Goal: Task Accomplishment & Management: Manage account settings

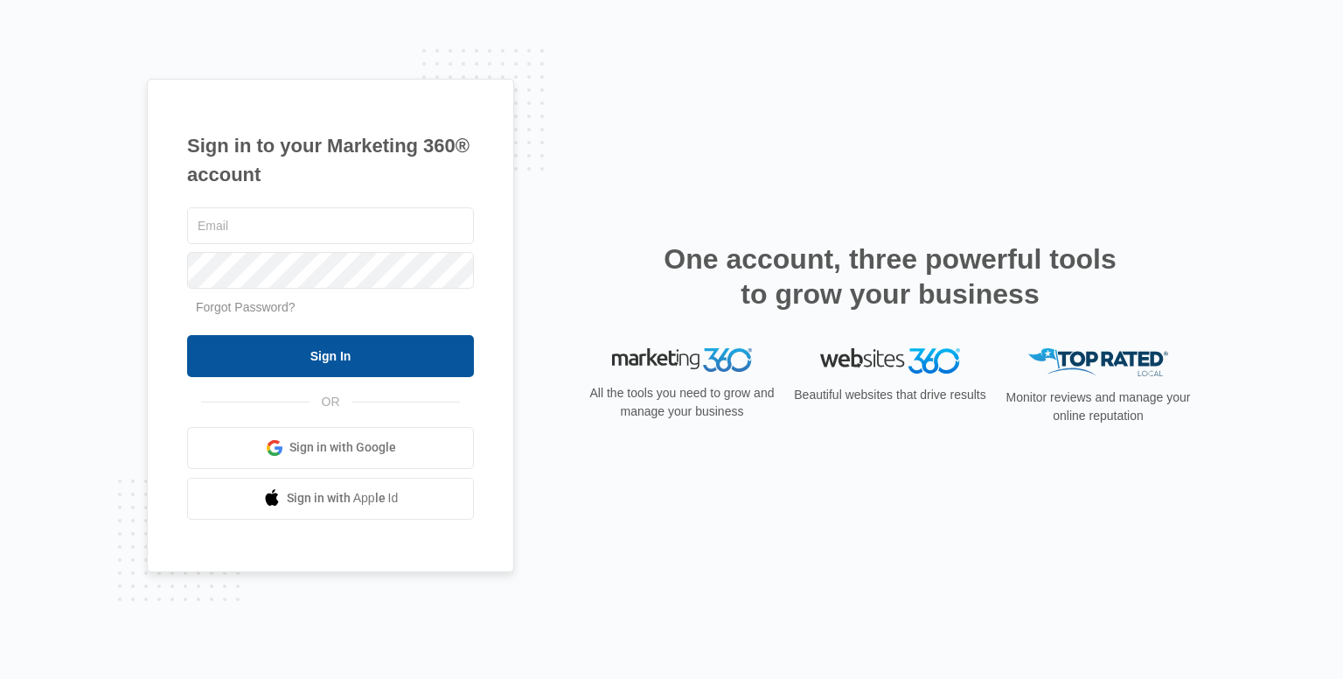
type input "[EMAIL_ADDRESS][DOMAIN_NAME]"
click at [399, 353] on input "Sign In" at bounding box center [330, 356] width 287 height 42
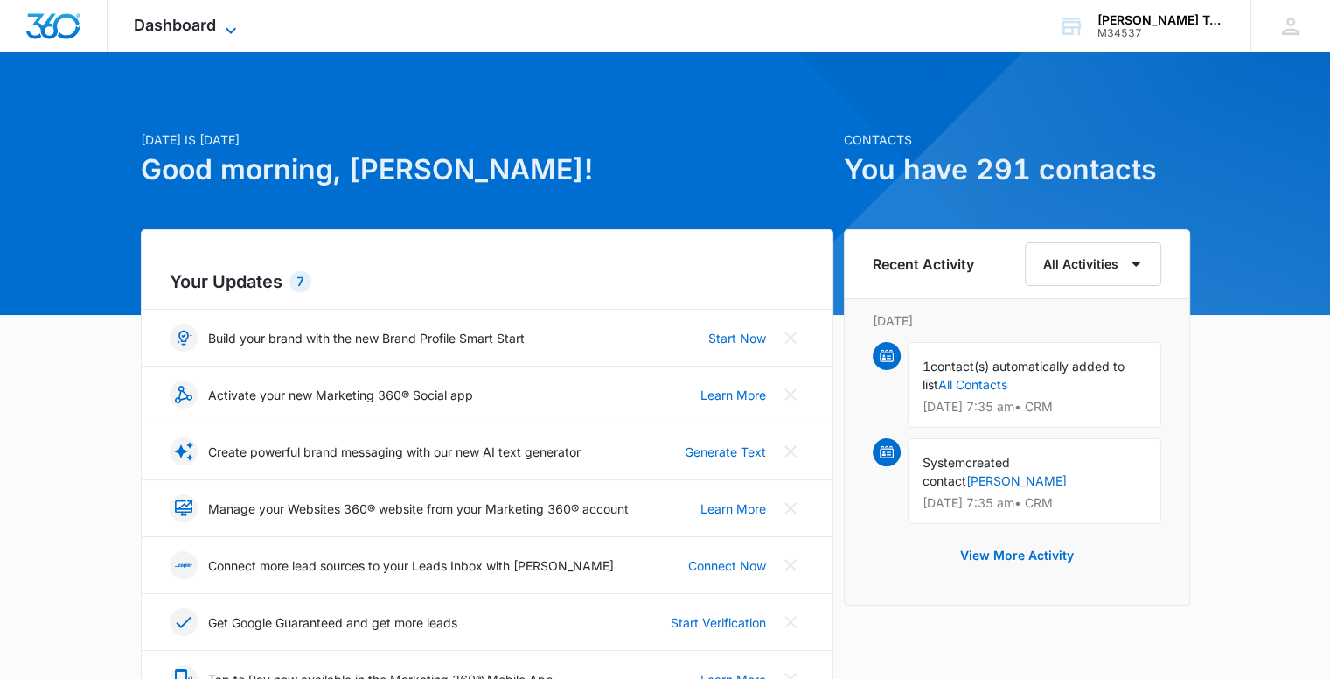
click at [229, 30] on icon at bounding box center [231, 30] width 10 height 6
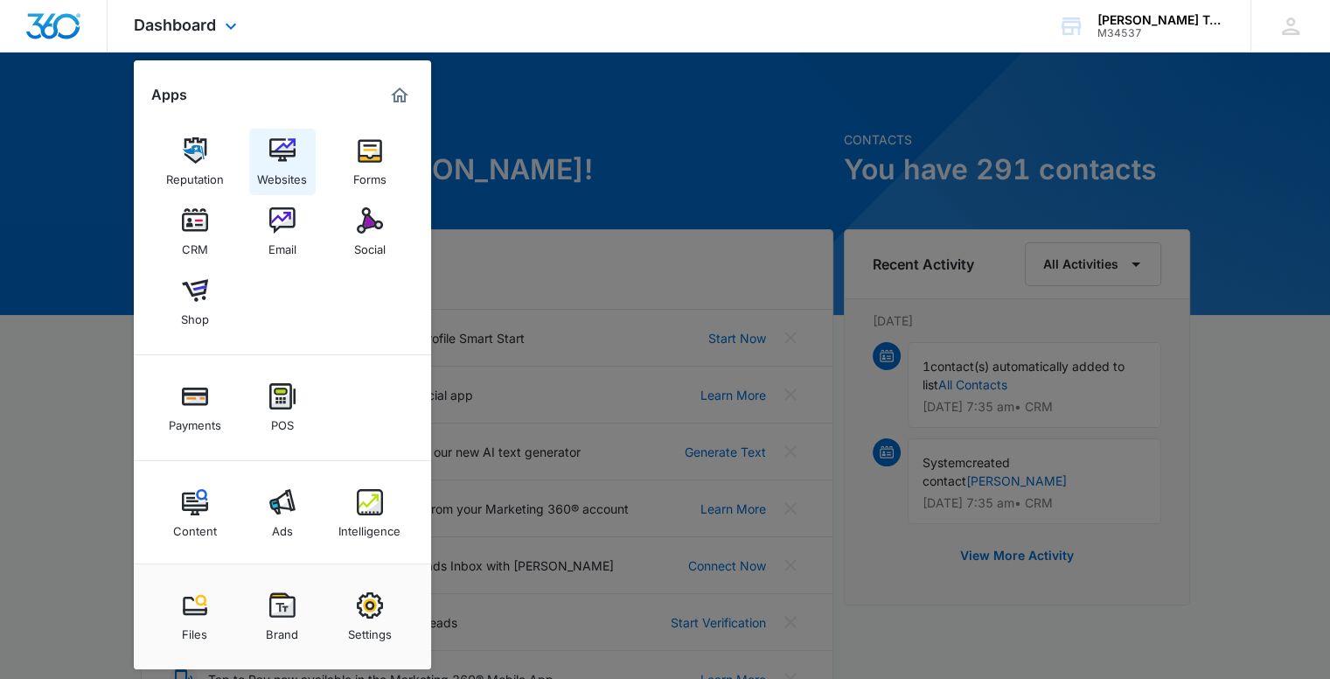
click at [273, 141] on img at bounding box center [282, 150] width 26 height 26
